Goal: Task Accomplishment & Management: Use online tool/utility

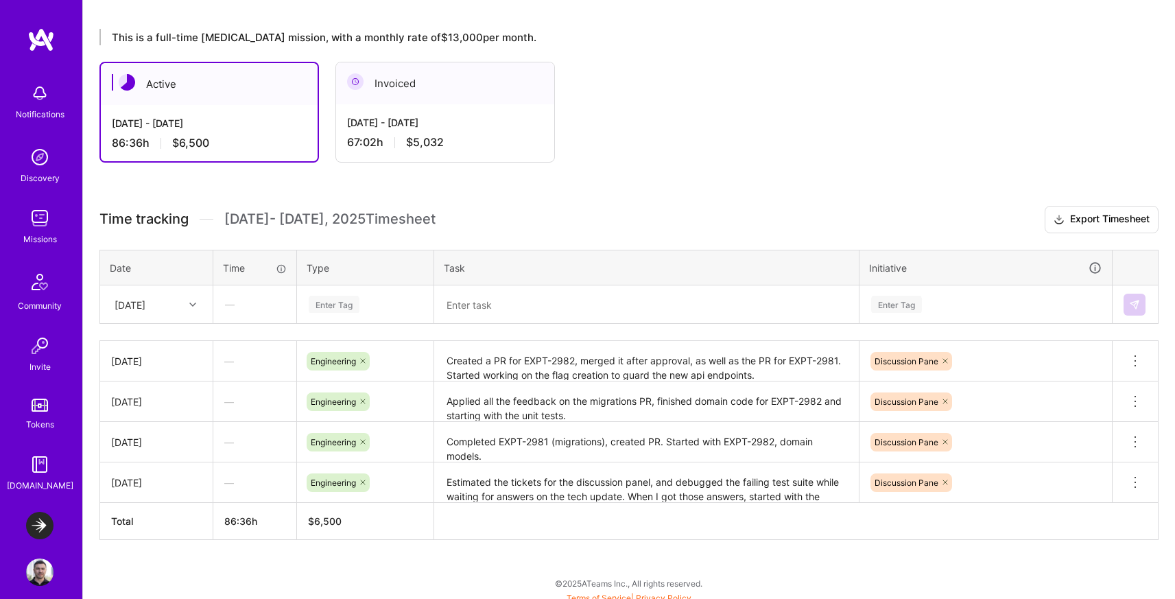
scroll to position [223, 0]
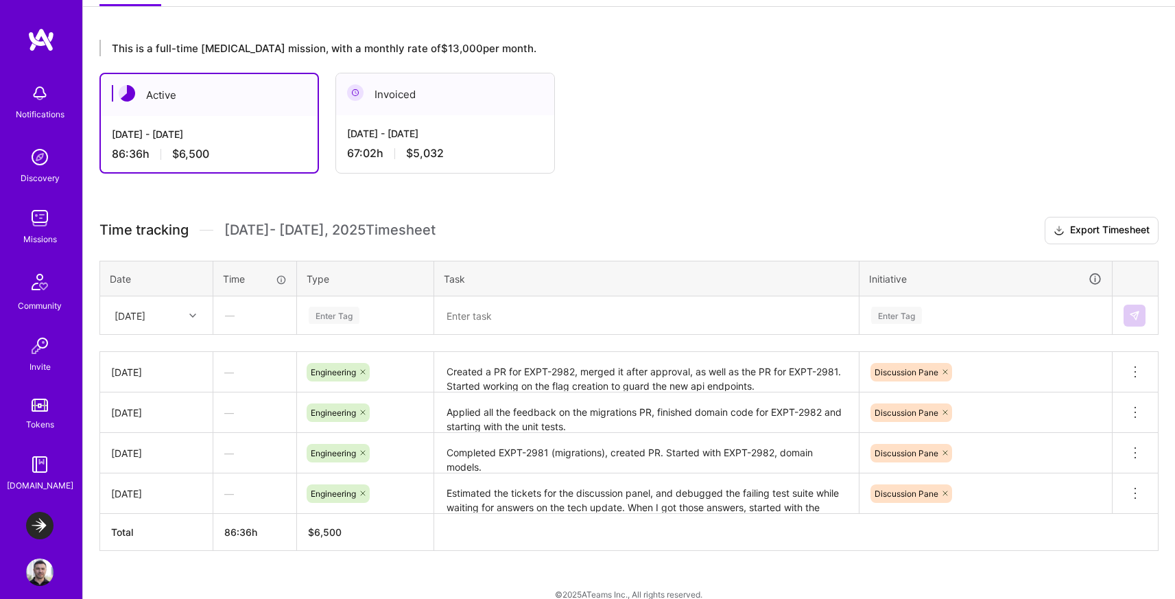
scroll to position [231, 0]
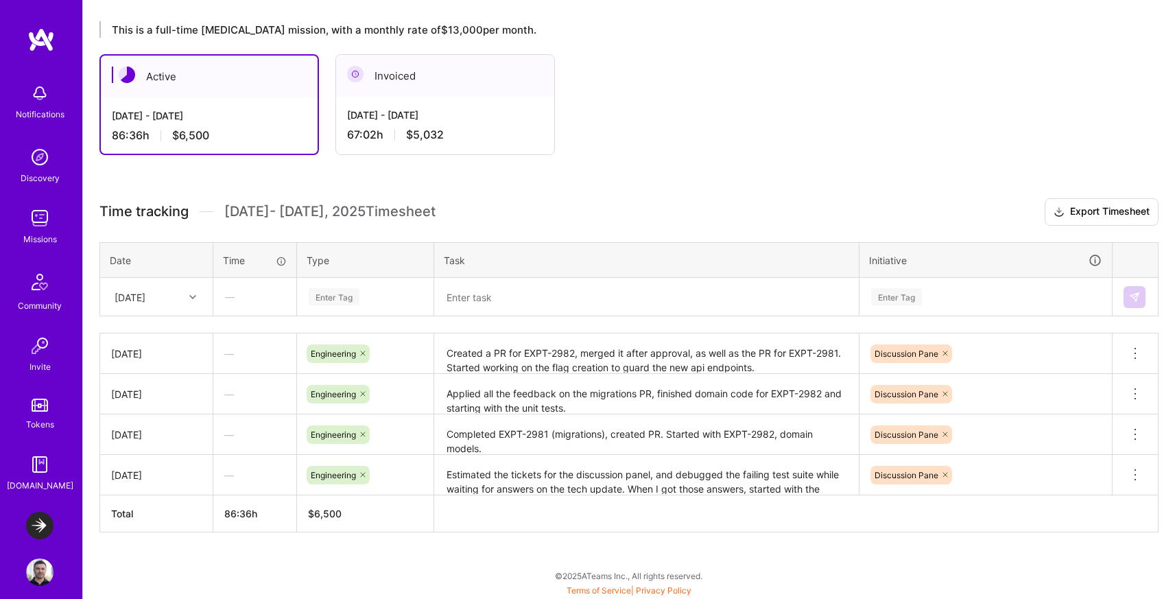
click at [169, 296] on div "[DATE]" at bounding box center [146, 296] width 76 height 23
click at [134, 487] on div "[DATE]" at bounding box center [156, 487] width 111 height 25
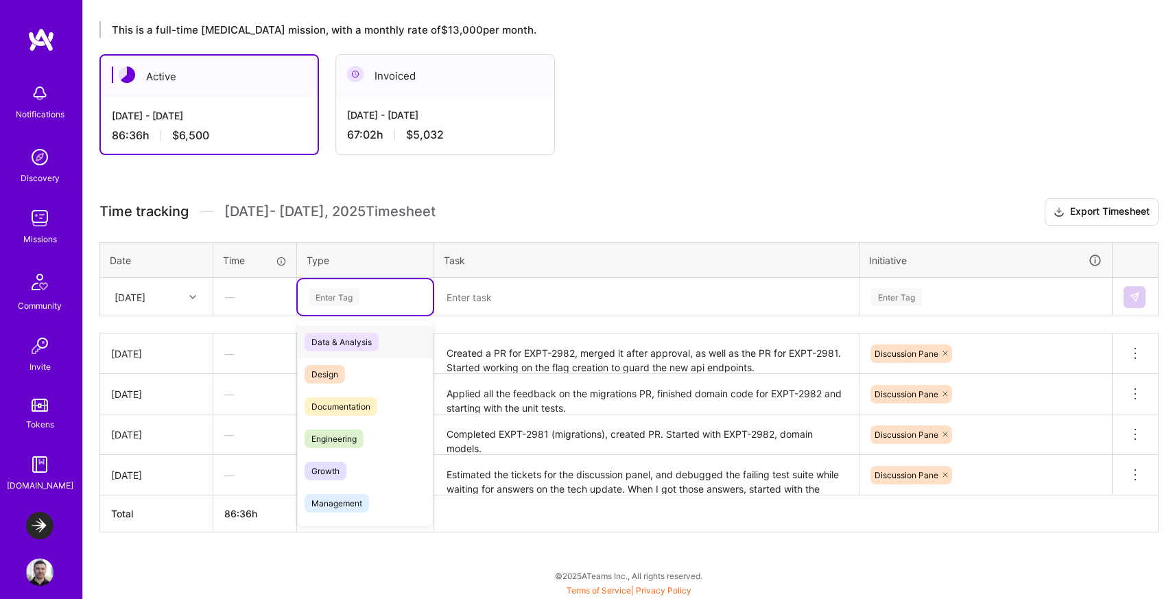
click at [363, 296] on div "Enter Tag" at bounding box center [365, 296] width 116 height 17
click at [341, 444] on span "Engineering" at bounding box center [333, 438] width 59 height 19
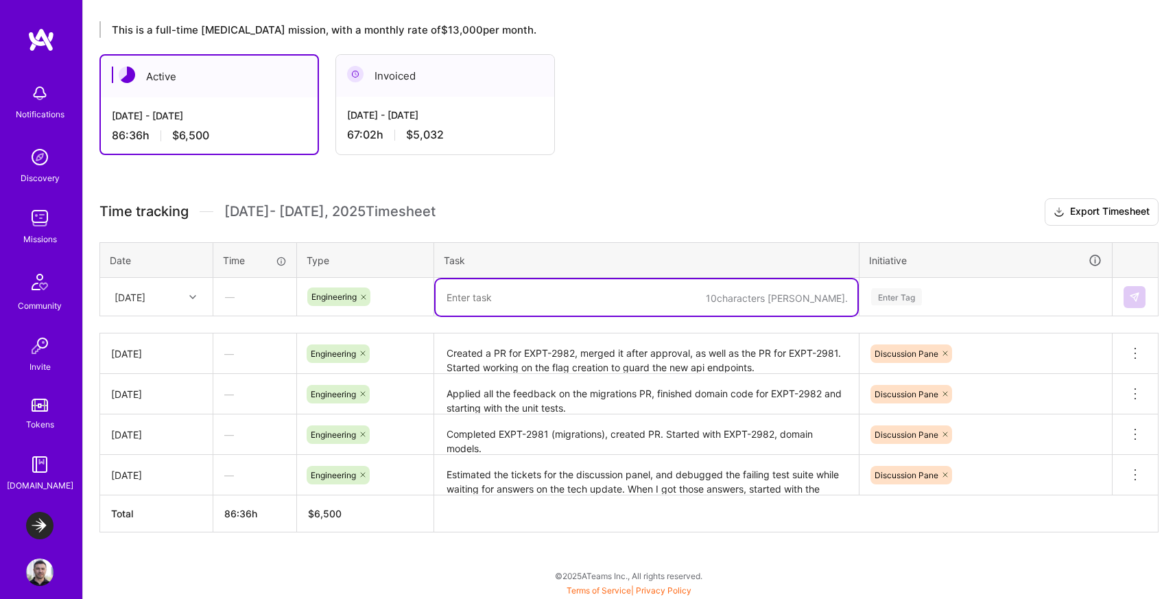
click at [506, 291] on textarea at bounding box center [646, 297] width 422 height 36
click at [509, 303] on textarea at bounding box center [646, 297] width 422 height 36
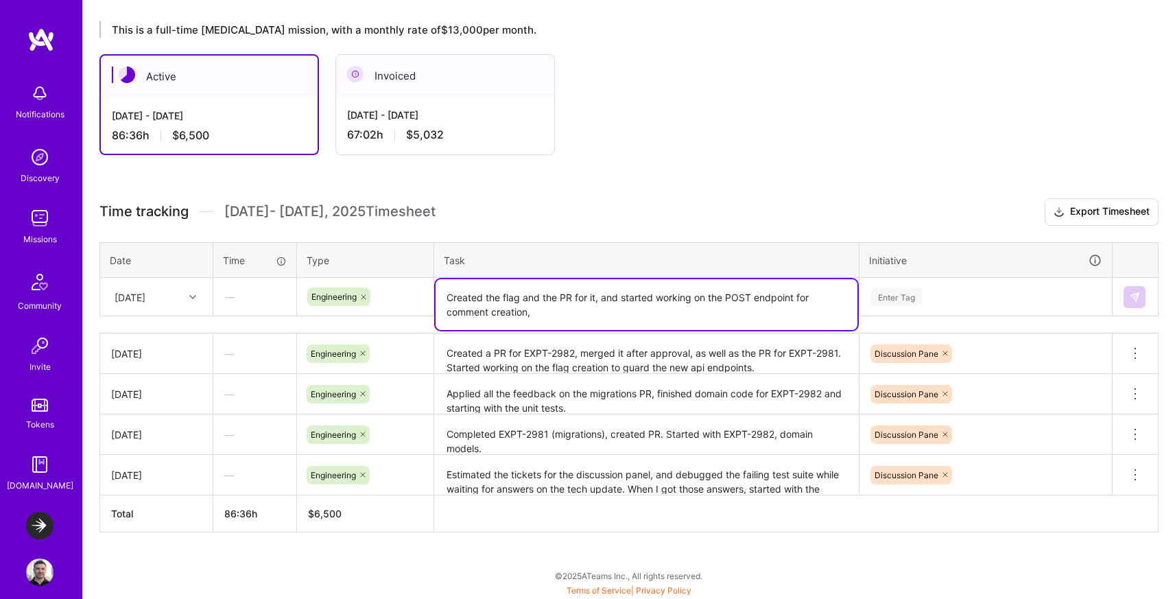
paste textarea "https://launchdarkly.atlassian.net/browse/EXPT-2983"
type textarea "Created the flag and the PR for it, and started working on the POST endpoint fo…"
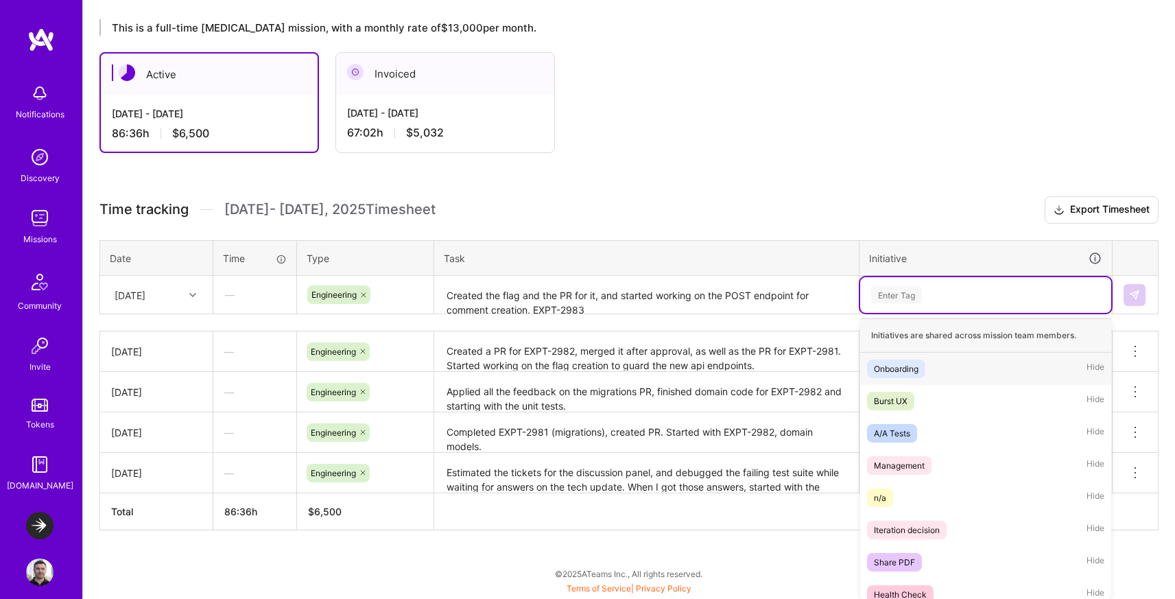
click at [887, 297] on div "Enter Tag" at bounding box center [896, 294] width 51 height 21
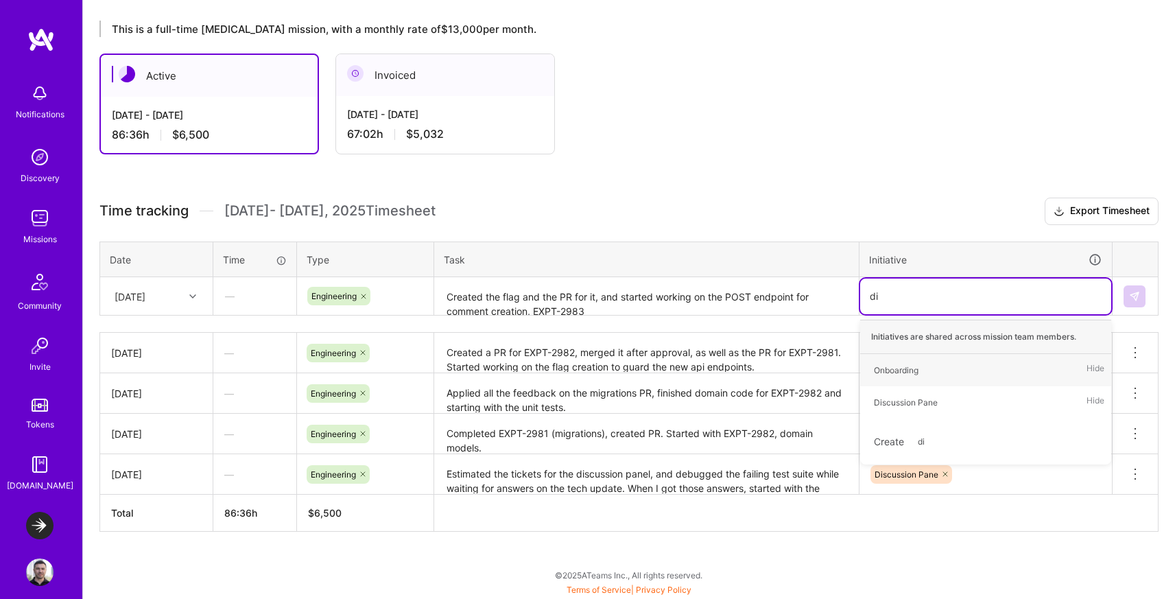
scroll to position [231, 0]
type input "discu"
click at [921, 371] on div "Discussion Pane" at bounding box center [906, 370] width 64 height 14
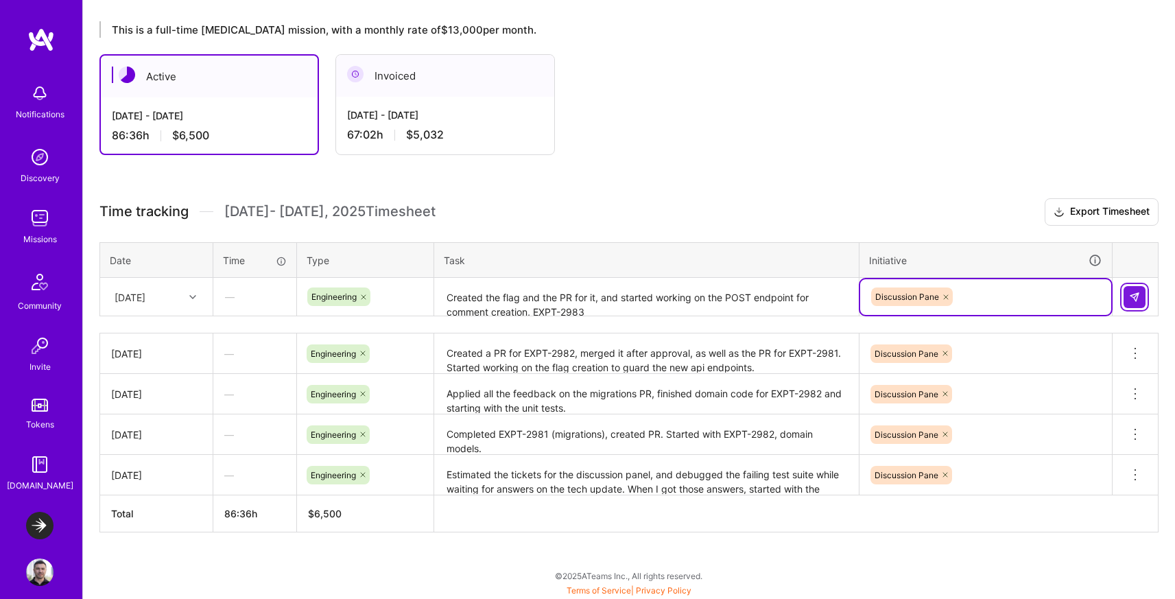
click at [1131, 291] on img at bounding box center [1134, 296] width 11 height 11
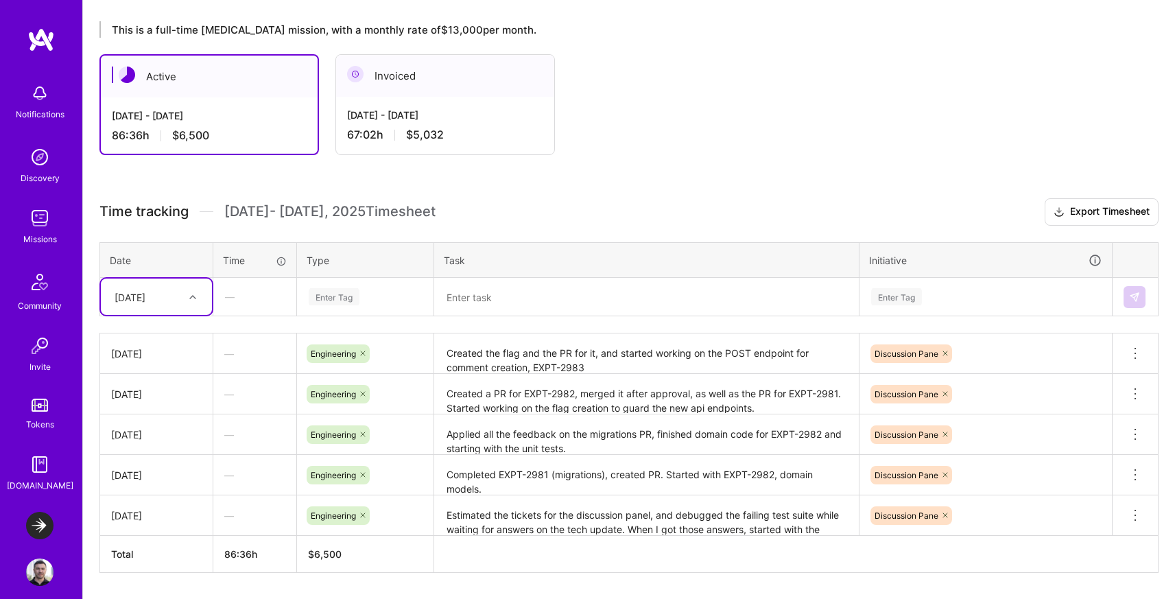
click at [191, 296] on icon at bounding box center [192, 296] width 7 height 7
click at [156, 477] on div "Mon, Aug 25" at bounding box center [156, 484] width 111 height 25
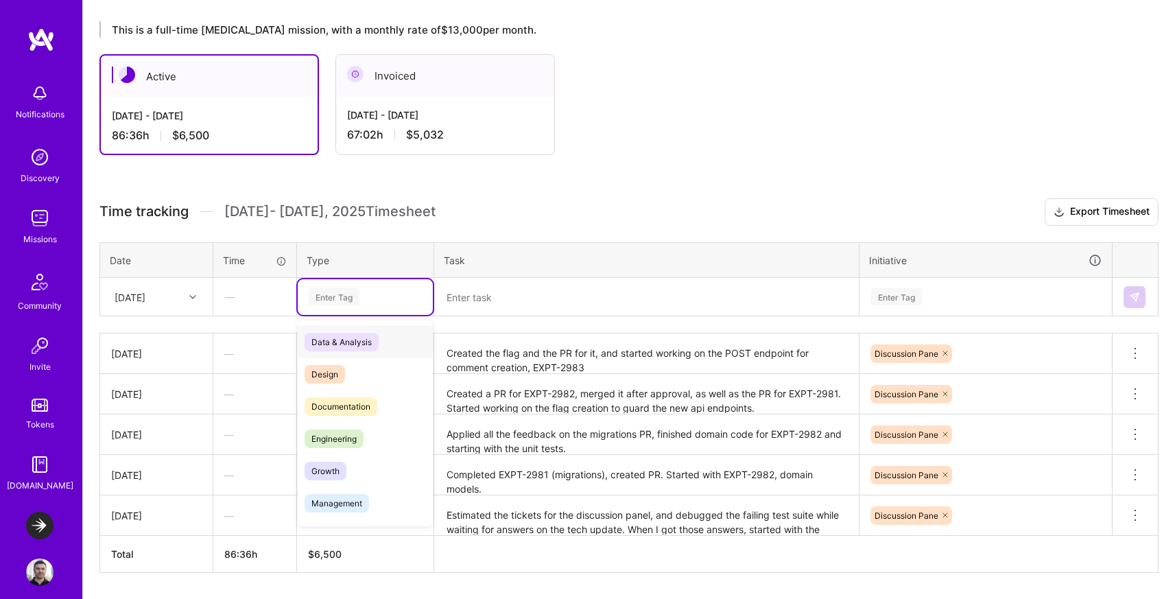
click at [348, 296] on div "Enter Tag" at bounding box center [334, 296] width 51 height 21
click at [333, 431] on span "Engineering" at bounding box center [333, 438] width 59 height 19
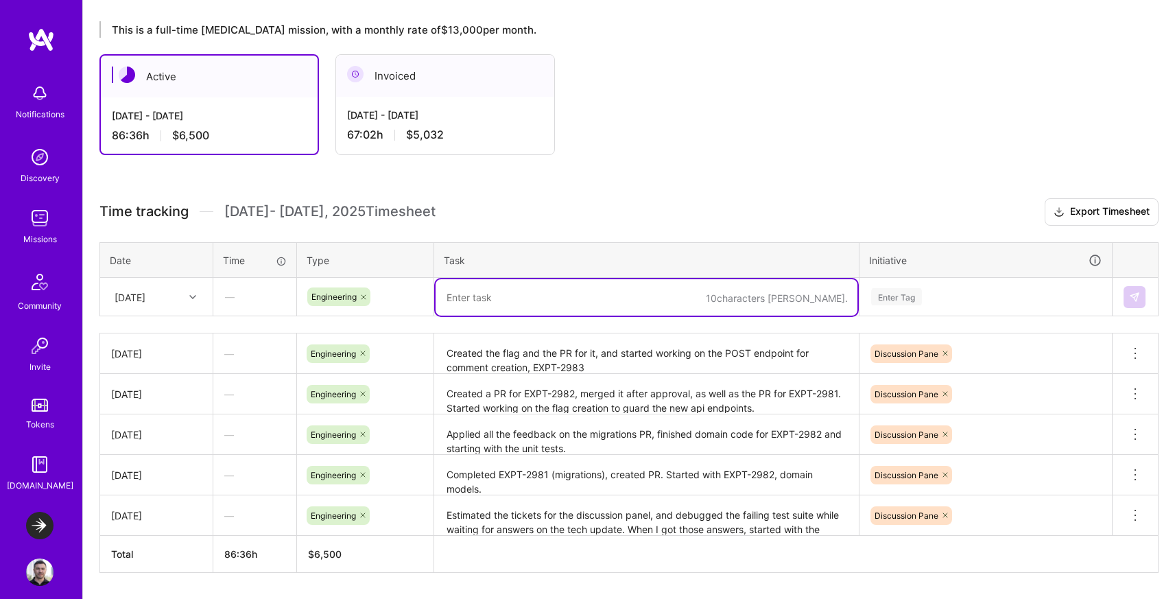
click at [487, 302] on textarea at bounding box center [646, 297] width 422 height 36
paste textarea "https://launchdarkly.atlassian.net/browse/EXPT-2983"
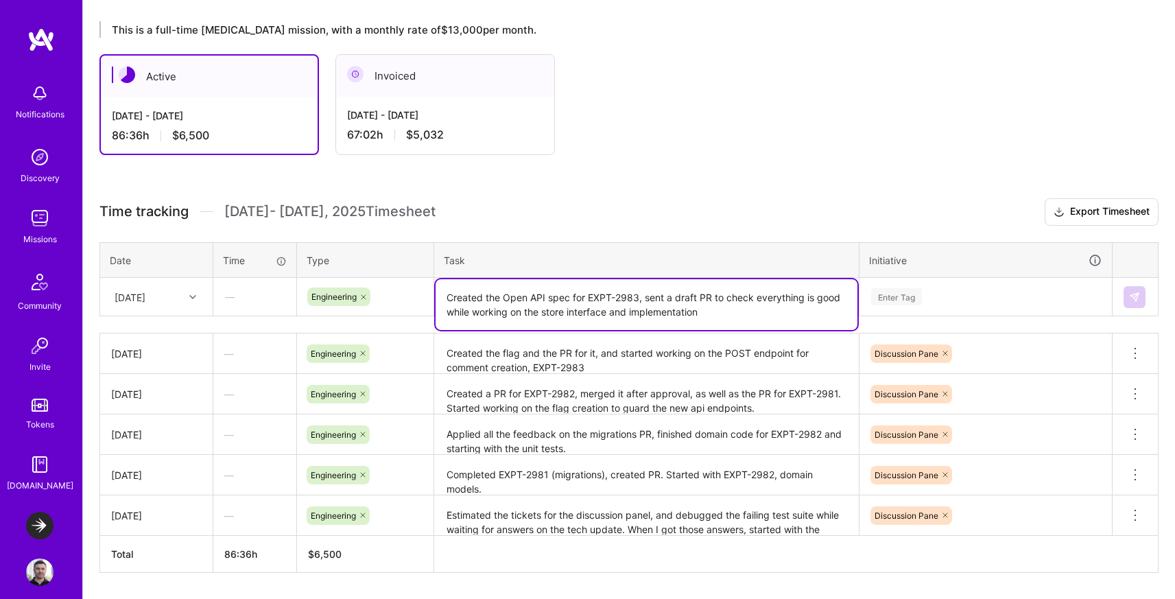
type textarea "Created the Open API spec for EXPT-2983, sent a draft PR to check everything is…"
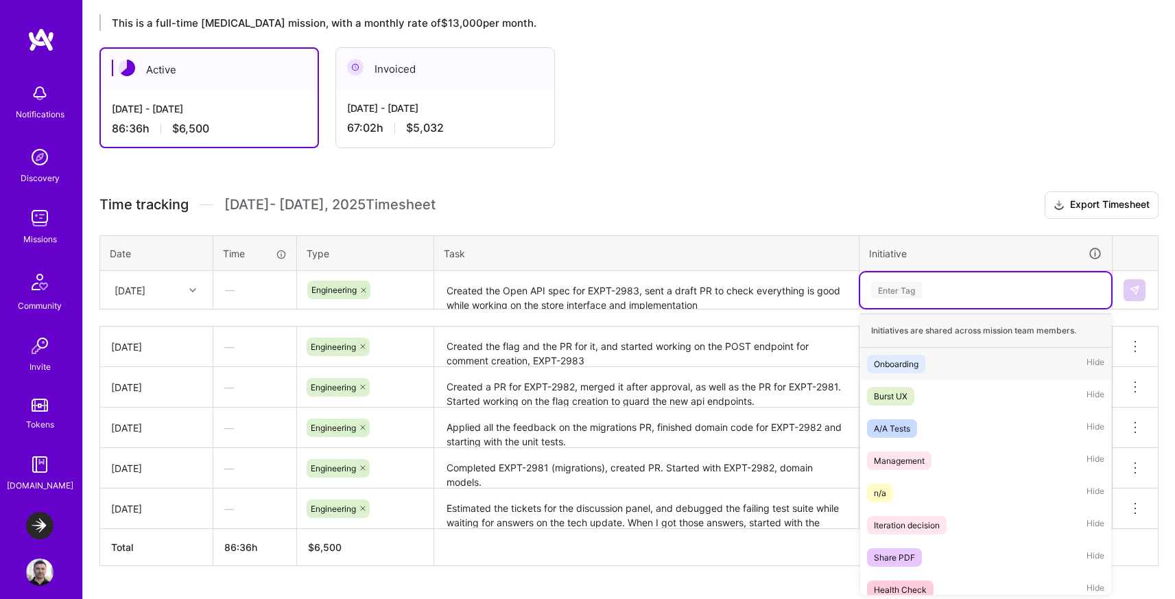
scroll to position [239, 0]
click at [901, 297] on div "Enter Tag" at bounding box center [896, 288] width 51 height 21
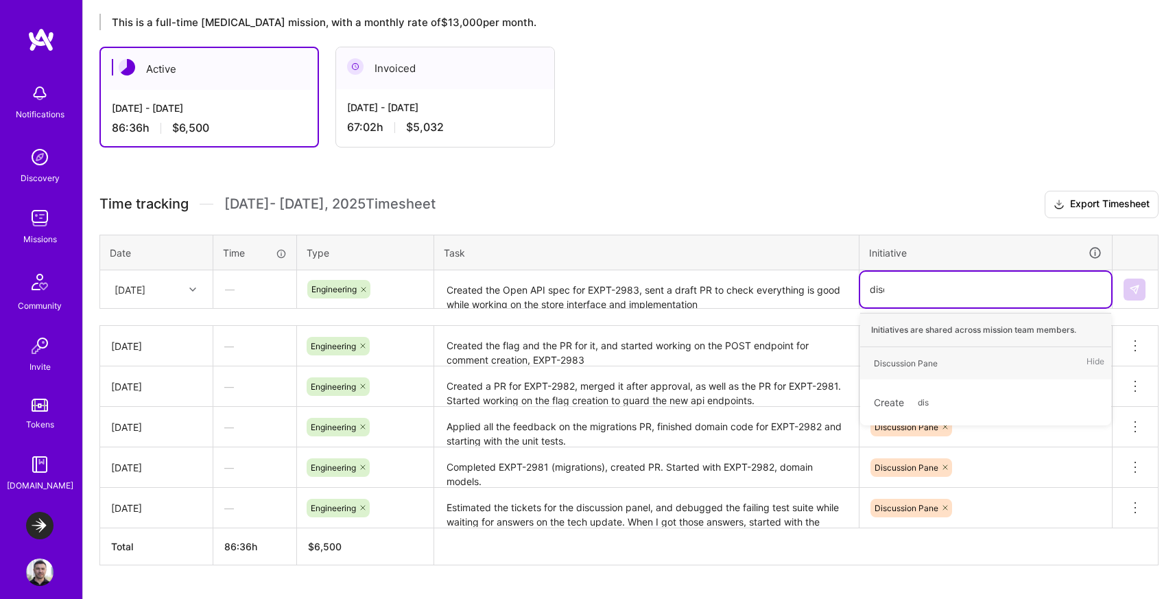
type input "discu"
click at [905, 365] on div "Discussion Pane" at bounding box center [906, 363] width 64 height 14
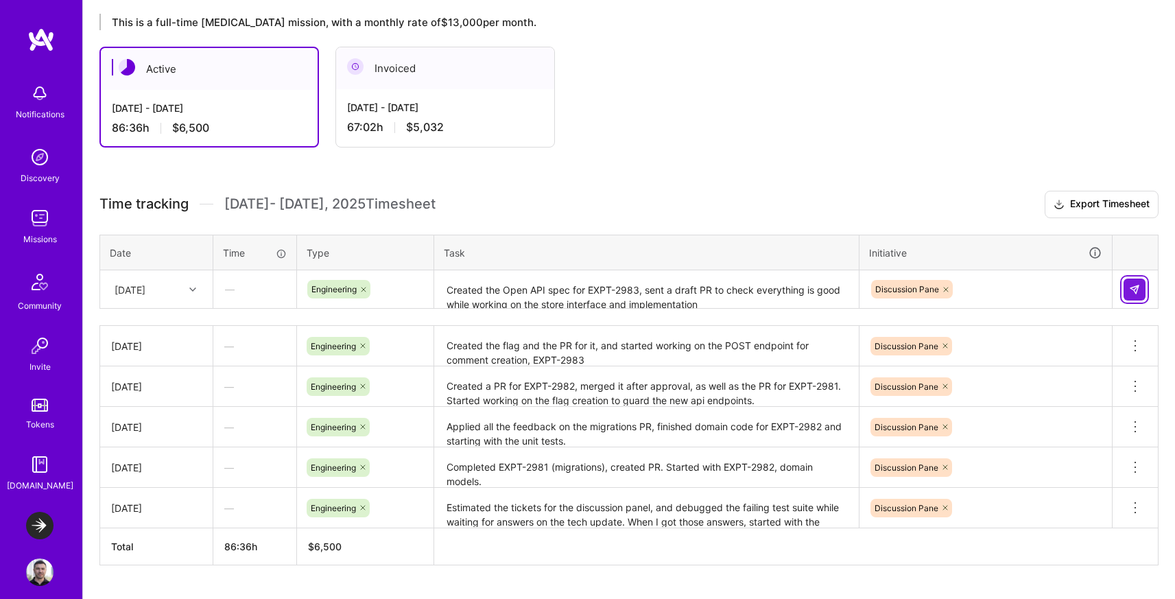
click at [1142, 288] on button at bounding box center [1134, 289] width 22 height 22
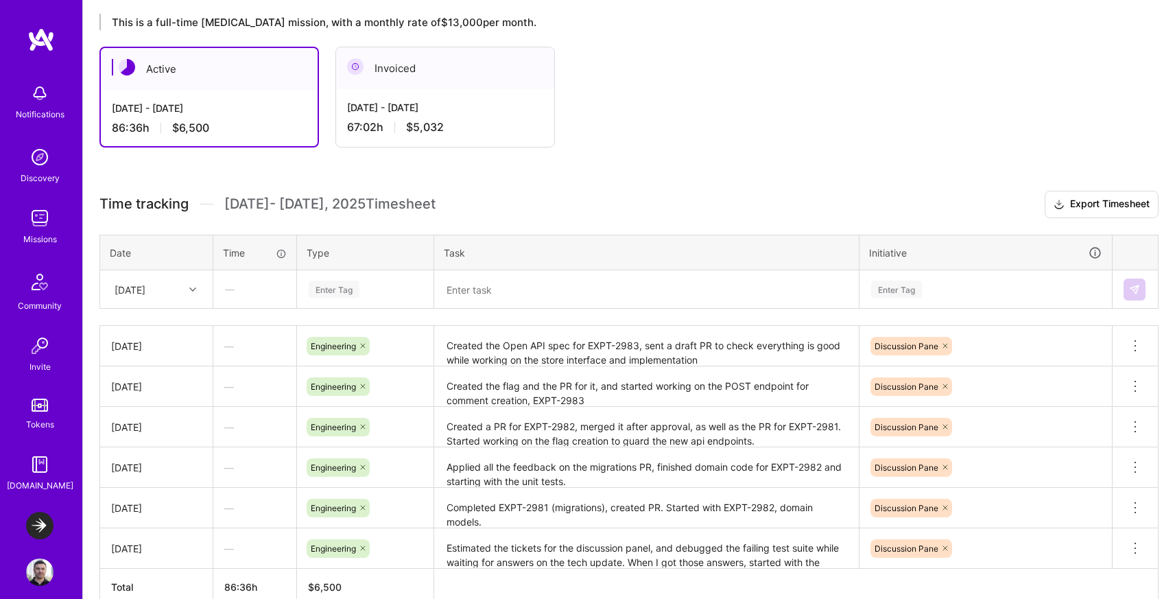
click at [31, 568] on img at bounding box center [39, 571] width 27 height 27
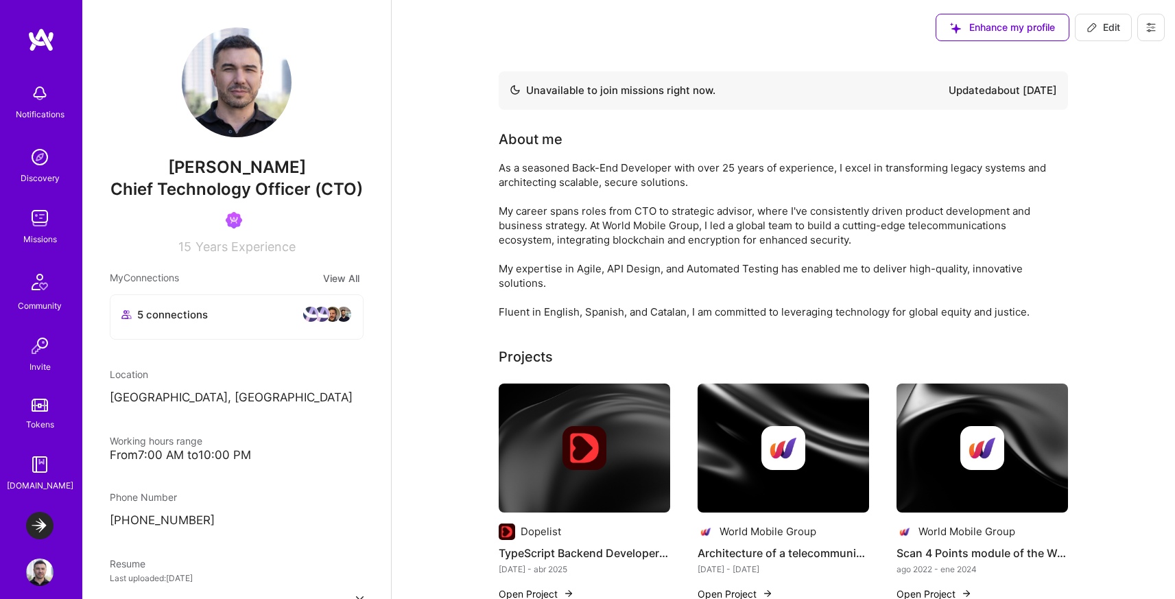
click at [218, 322] on div "5 connections" at bounding box center [236, 314] width 230 height 16
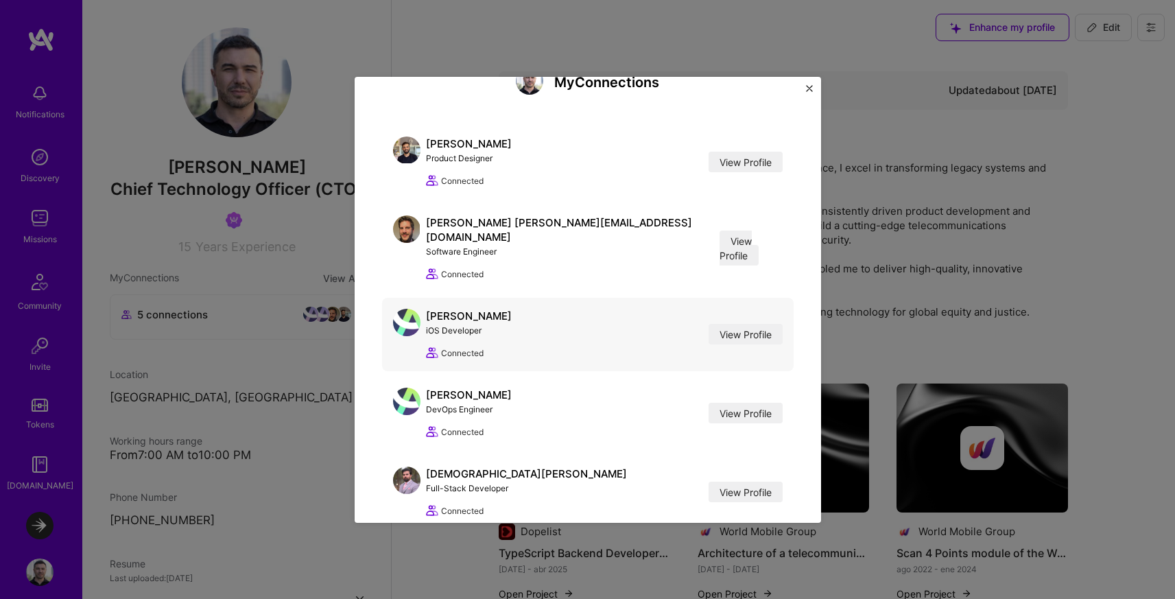
scroll to position [62, 0]
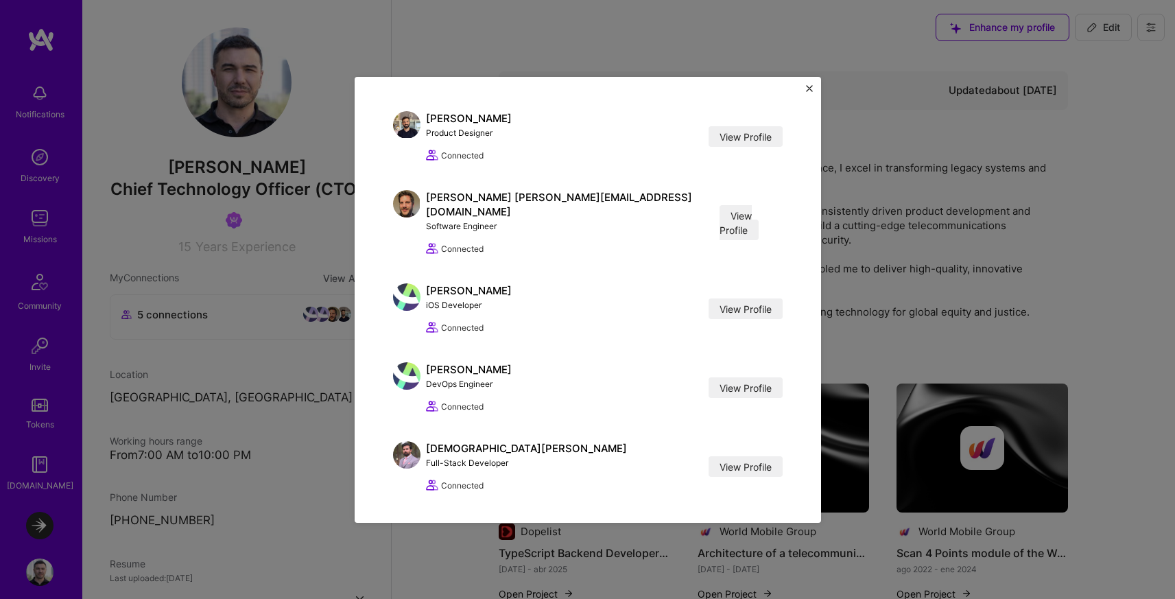
click at [809, 88] on img "Close" at bounding box center [809, 88] width 7 height 7
